Goal: Information Seeking & Learning: Learn about a topic

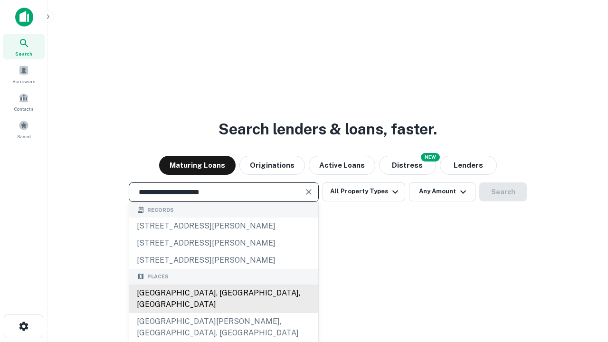
click at [223, 313] on div "[GEOGRAPHIC_DATA], [GEOGRAPHIC_DATA], [GEOGRAPHIC_DATA]" at bounding box center [223, 299] width 189 height 29
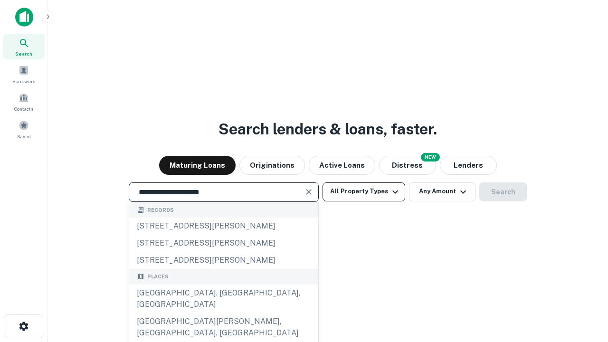
type input "**********"
click at [364, 192] on button "All Property Types" at bounding box center [364, 191] width 83 height 19
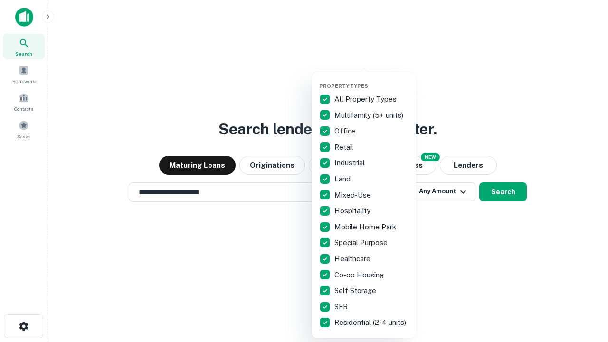
click at [372, 80] on button "button" at bounding box center [371, 80] width 105 height 0
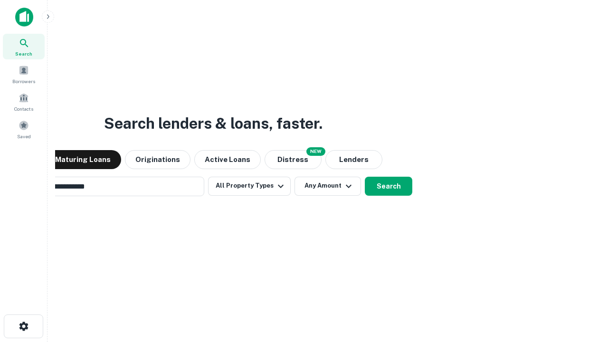
scroll to position [15, 0]
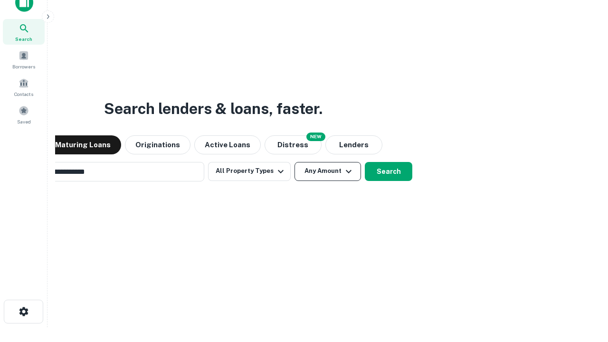
click at [295, 162] on button "Any Amount" at bounding box center [328, 171] width 67 height 19
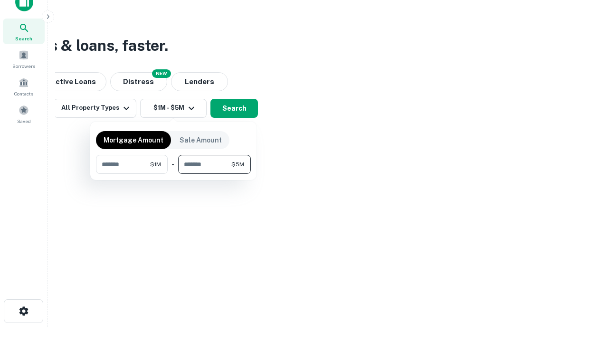
type input "*******"
click at [173, 174] on button "button" at bounding box center [173, 174] width 155 height 0
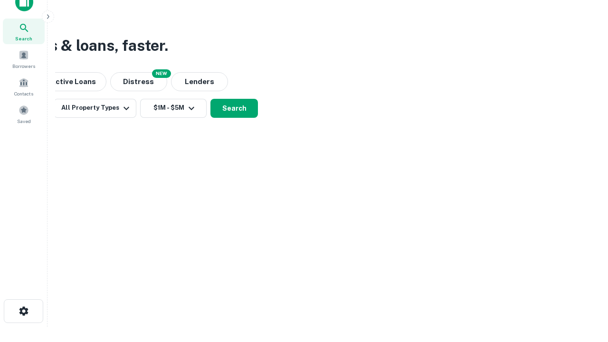
scroll to position [6, 175]
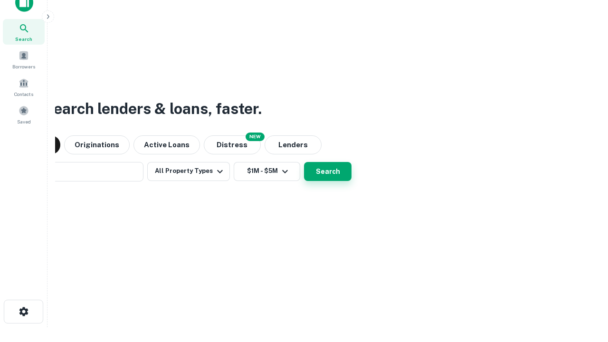
click at [304, 162] on button "Search" at bounding box center [328, 171] width 48 height 19
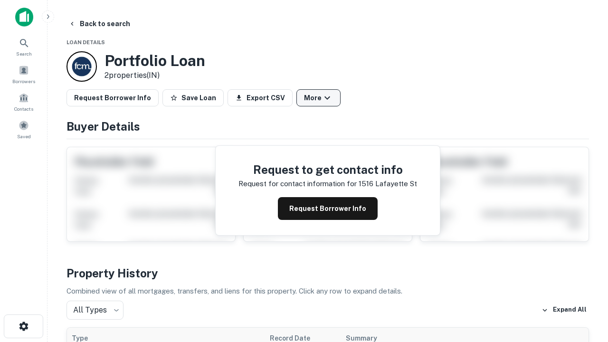
click at [318, 98] on button "More" at bounding box center [319, 97] width 44 height 17
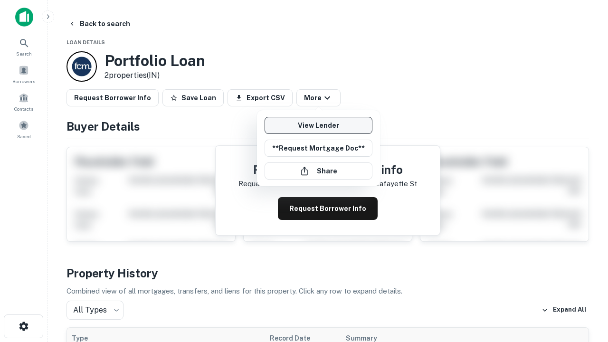
click at [318, 125] on link "View Lender" at bounding box center [319, 125] width 108 height 17
